Goal: Task Accomplishment & Management: Manage account settings

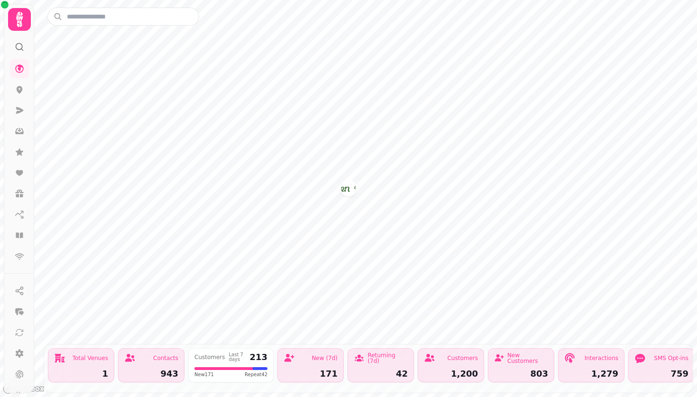
click at [158, 370] on div "943" at bounding box center [151, 374] width 54 height 9
click at [389, 368] on div "Returning (7d) 42" at bounding box center [381, 366] width 66 height 34
click at [450, 364] on div "Customers" at bounding box center [451, 358] width 54 height 11
click at [514, 363] on div "New Customers" at bounding box center [527, 358] width 41 height 11
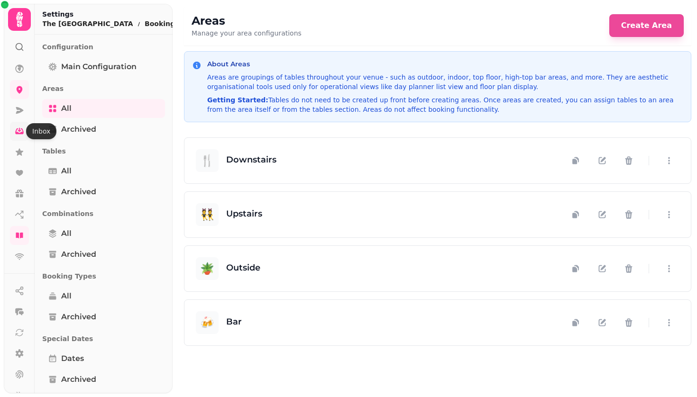
click at [20, 131] on icon at bounding box center [19, 131] width 9 height 9
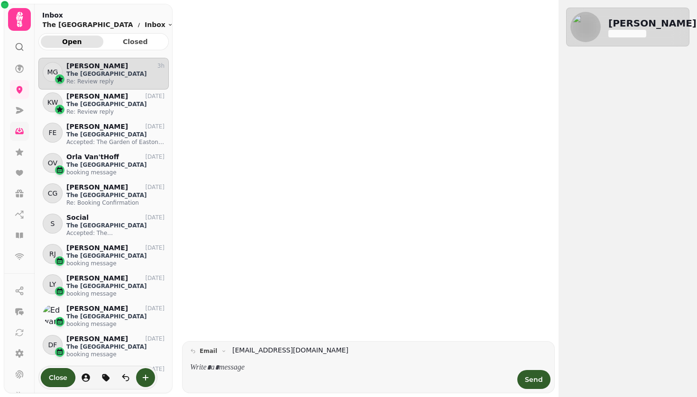
scroll to position [324, 130]
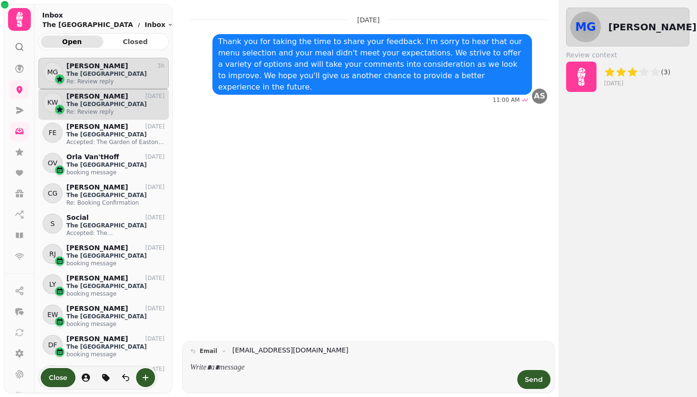
click at [90, 102] on p "The [GEOGRAPHIC_DATA]" at bounding box center [115, 105] width 98 height 8
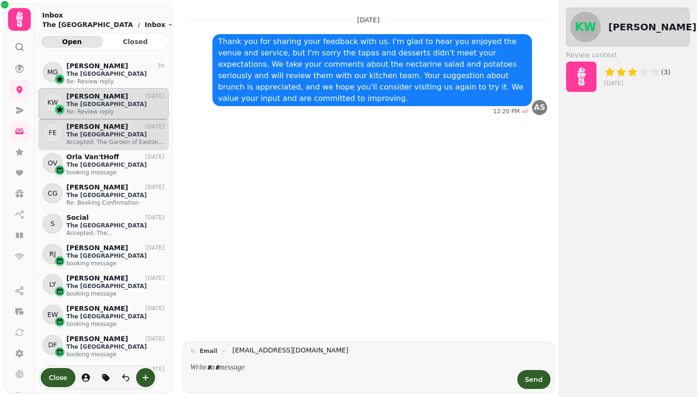
click at [105, 132] on p "The [GEOGRAPHIC_DATA]" at bounding box center [115, 135] width 98 height 8
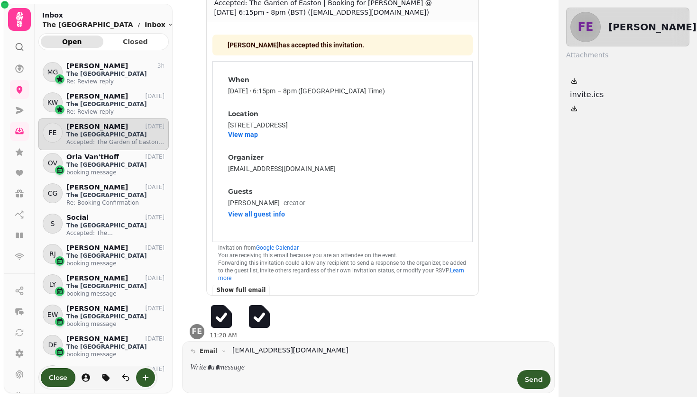
scroll to position [50, 0]
